Goal: Task Accomplishment & Management: Use online tool/utility

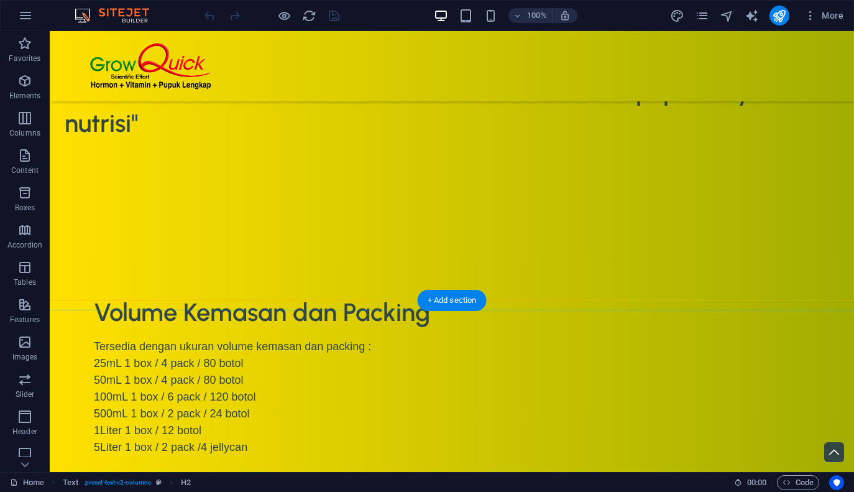
scroll to position [4035, 0]
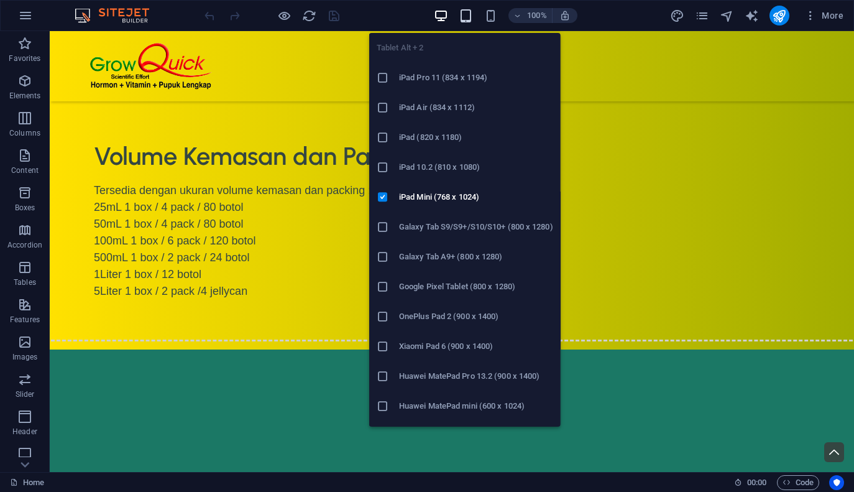
click at [469, 20] on icon "button" at bounding box center [466, 16] width 14 height 14
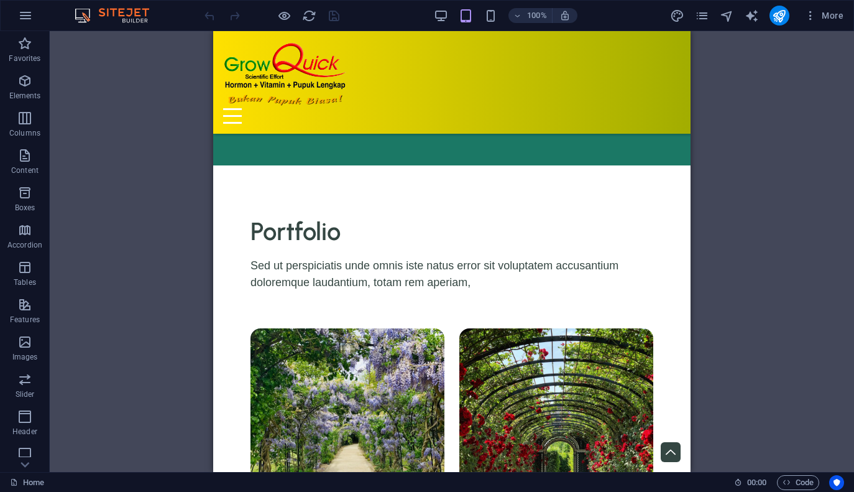
click at [199, 273] on div "Drag here to replace the existing content. Press “Ctrl” if you want to create a…" at bounding box center [452, 251] width 804 height 441
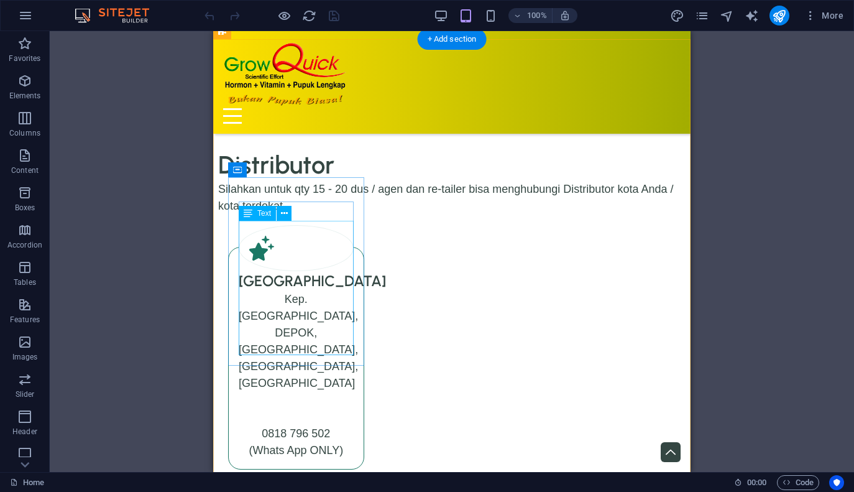
scroll to position [5048, 0]
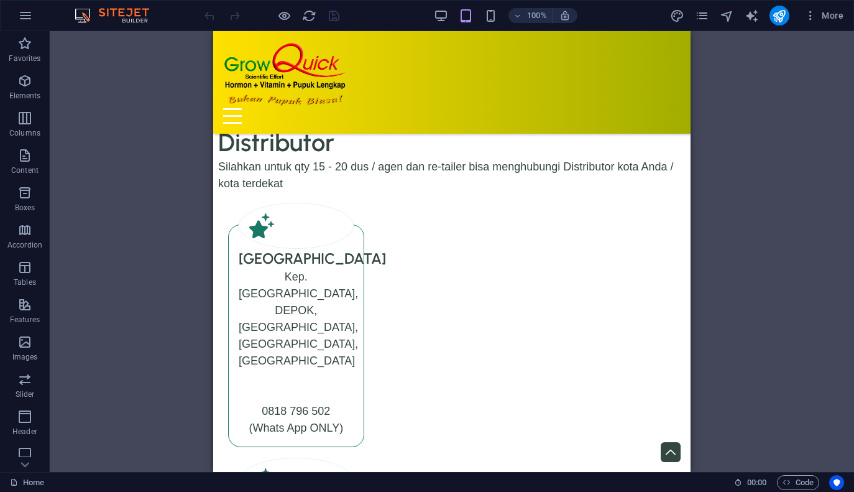
click at [337, 17] on div at bounding box center [271, 16] width 139 height 20
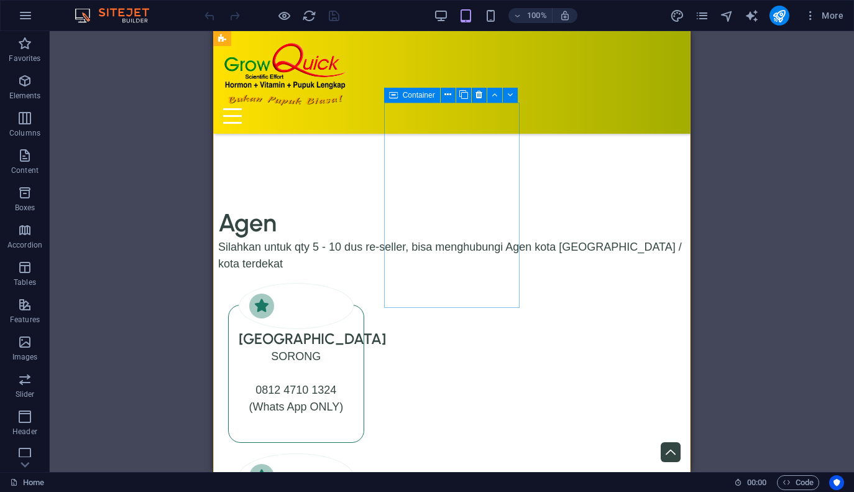
scroll to position [6004, 0]
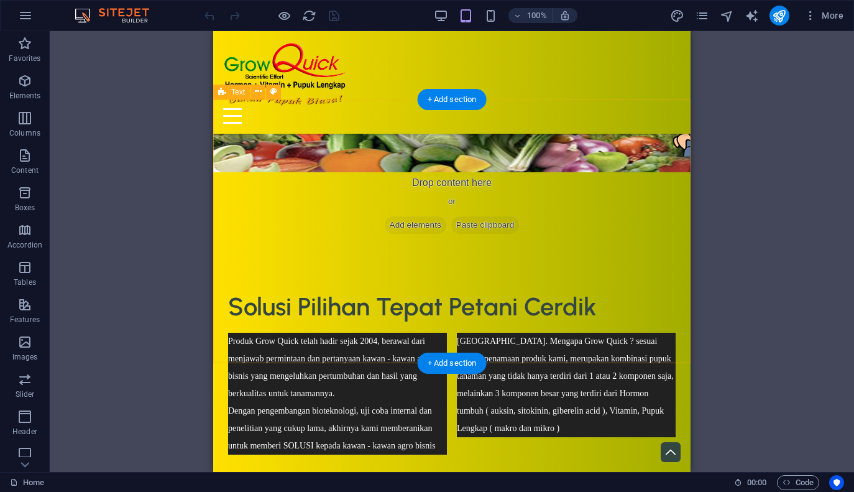
scroll to position [189, 0]
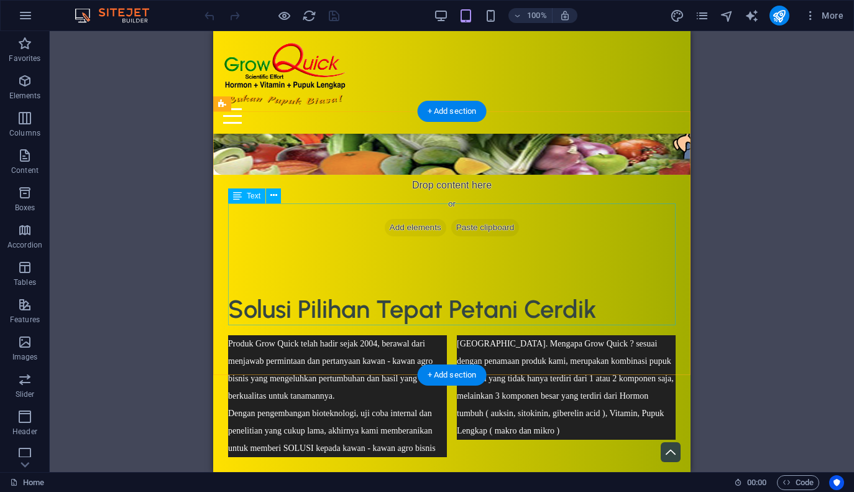
click at [347, 335] on div "Produk Grow Quick telah hadir sejak 2004, berawal dari menjawab permintaan dan …" at bounding box center [451, 396] width 447 height 122
click at [371, 335] on div "Produk Grow Quick telah hadir sejak 2004, berawal dari menjawab permintaan dan …" at bounding box center [451, 396] width 447 height 122
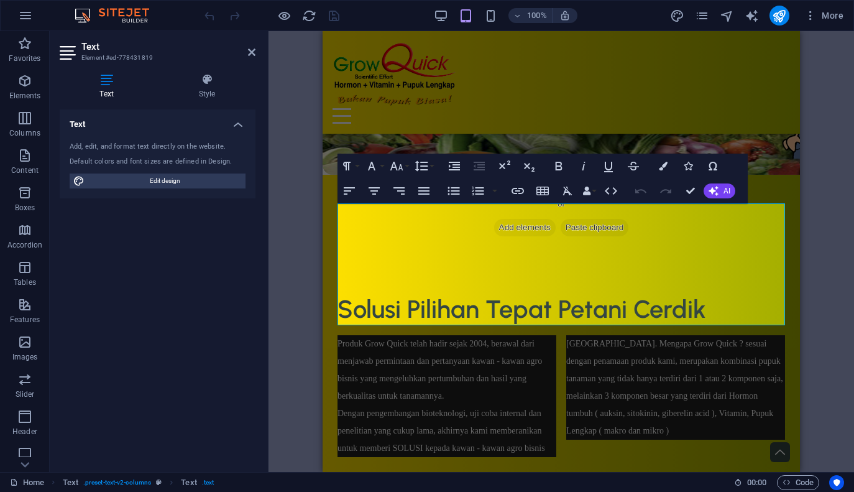
click at [287, 301] on div "Drag here to replace the existing content. Press “Ctrl” if you want to create a…" at bounding box center [560, 251] width 585 height 441
click at [853, 259] on div "Drag here to replace the existing content. Press “Ctrl” if you want to create a…" at bounding box center [560, 251] width 585 height 441
click at [829, 272] on div "Drag here to replace the existing content. Press “Ctrl” if you want to create a…" at bounding box center [560, 251] width 585 height 441
click at [828, 275] on div "Drag here to replace the existing content. Press “Ctrl” if you want to create a…" at bounding box center [560, 251] width 585 height 441
click at [782, 243] on div "Solusi Pilihan Tepat Petani Cerdik Produk Grow Quick telah hadir sejak 2004, be…" at bounding box center [561, 374] width 477 height 263
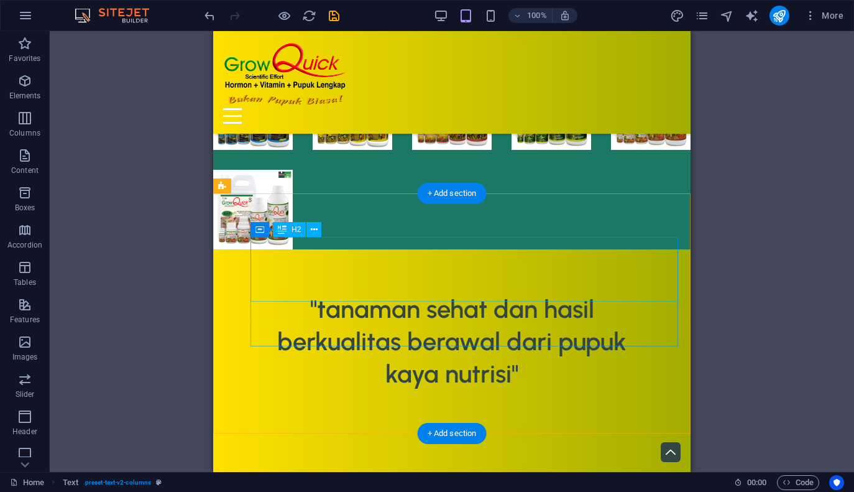
scroll to position [2811, 0]
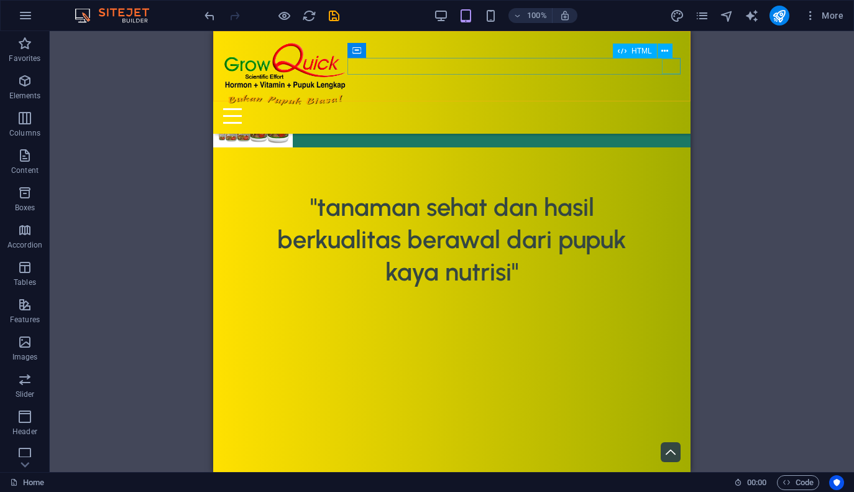
click at [669, 108] on div at bounding box center [451, 116] width 457 height 16
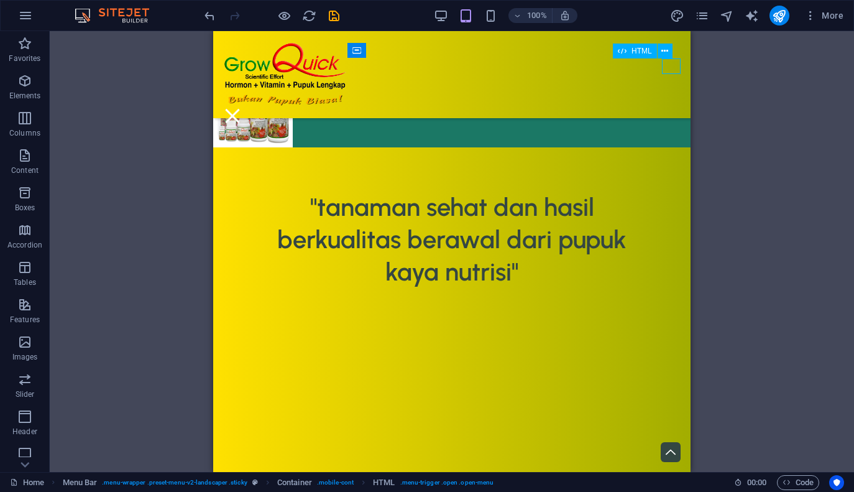
click at [242, 108] on div at bounding box center [232, 116] width 19 height 16
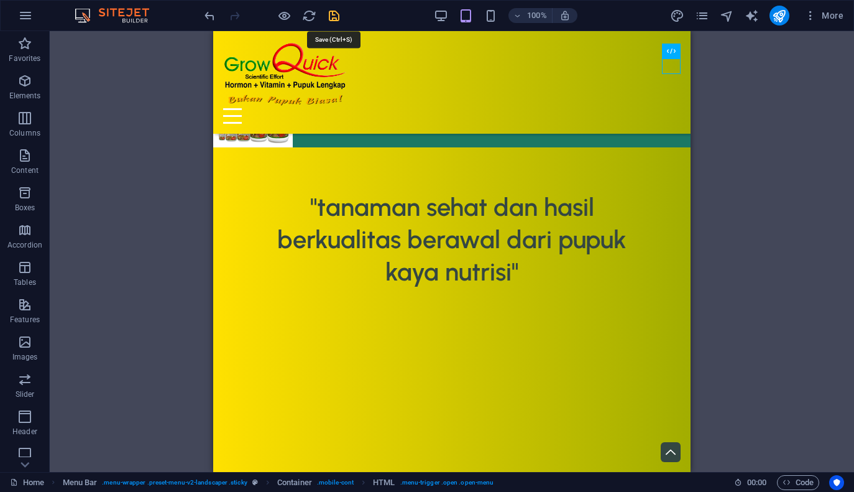
click at [337, 20] on icon "save" at bounding box center [334, 16] width 14 height 14
checkbox input "false"
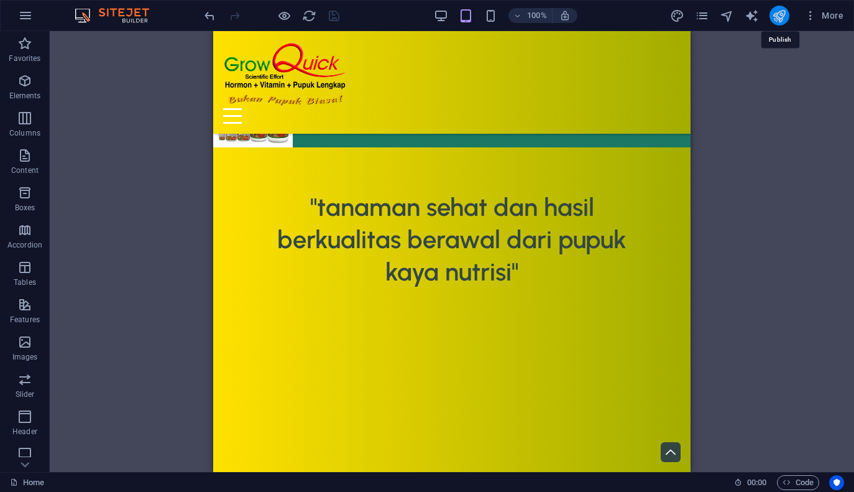
click at [780, 15] on icon "publish" at bounding box center [779, 16] width 14 height 14
